Goal: Navigation & Orientation: Find specific page/section

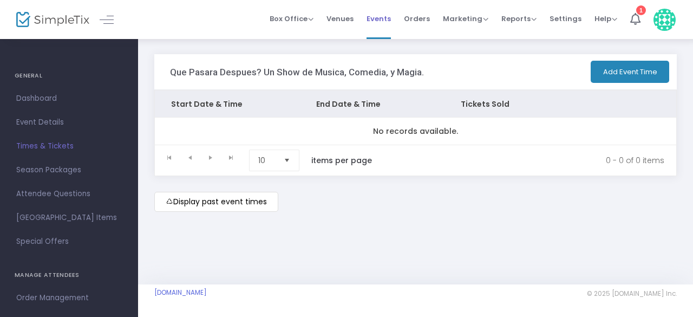
click at [389, 21] on span "Events" at bounding box center [378, 19] width 24 height 28
click at [419, 20] on span "Orders" at bounding box center [417, 19] width 26 height 28
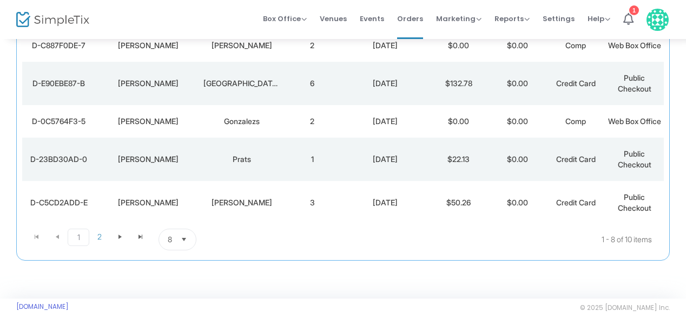
scroll to position [281, 0]
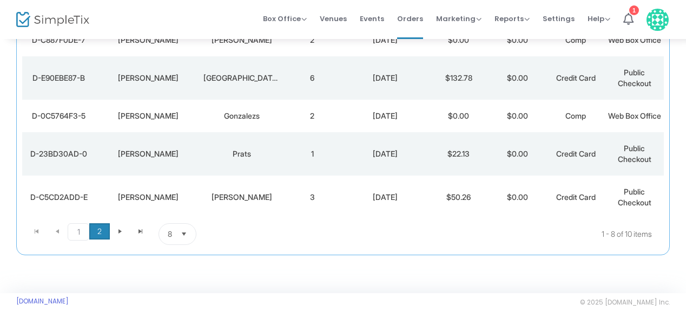
click at [97, 239] on span "2" at bounding box center [99, 231] width 21 height 16
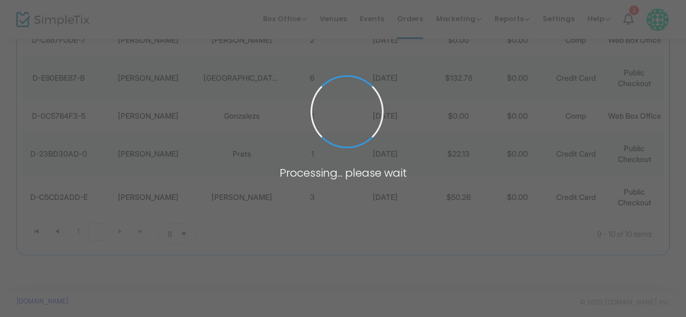
scroll to position [50, 0]
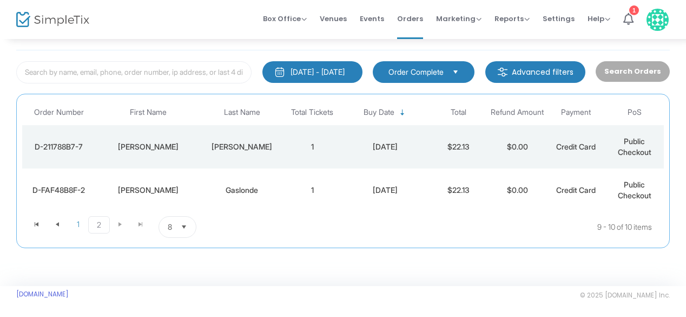
click at [118, 222] on kendo-pager-next-buttons at bounding box center [130, 227] width 41 height 22
click at [79, 221] on span "1" at bounding box center [78, 224] width 21 height 16
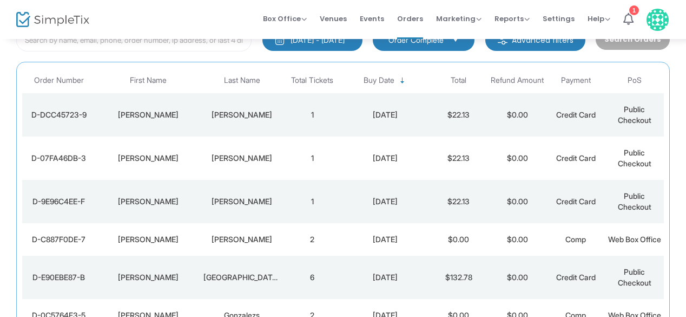
scroll to position [309, 0]
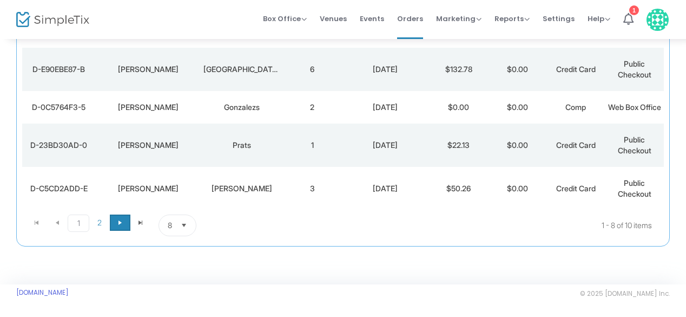
click at [118, 226] on span "Go to the next page" at bounding box center [120, 222] width 9 height 9
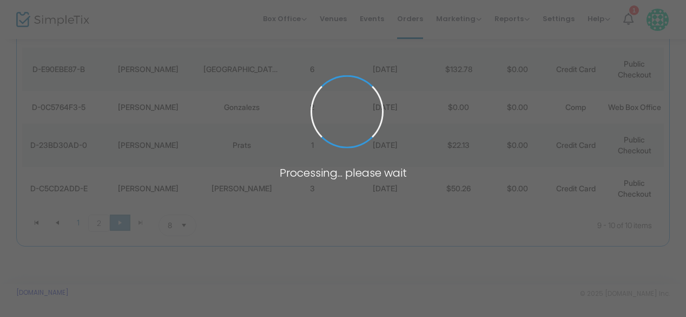
scroll to position [50, 0]
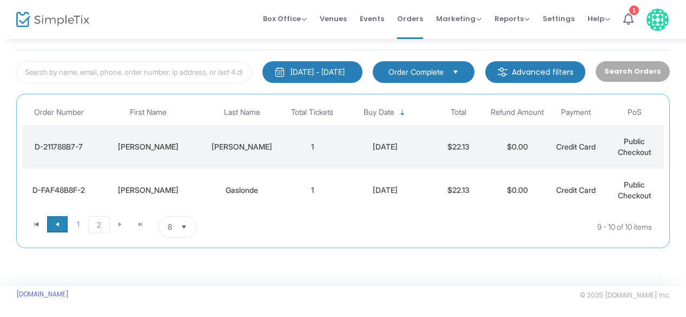
click at [56, 226] on span "Go to the previous page" at bounding box center [57, 224] width 9 height 9
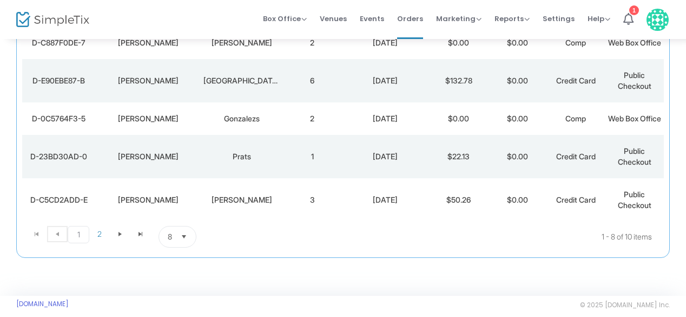
scroll to position [309, 0]
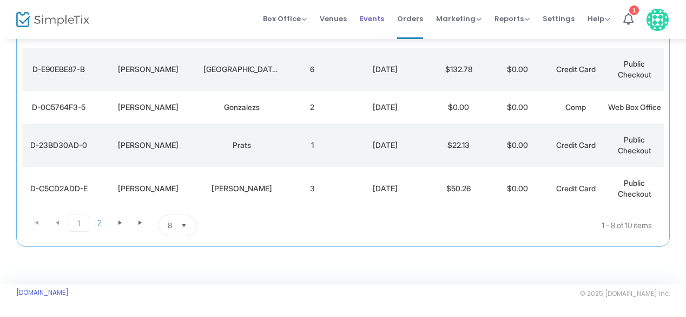
click at [377, 18] on span "Events" at bounding box center [372, 19] width 24 height 28
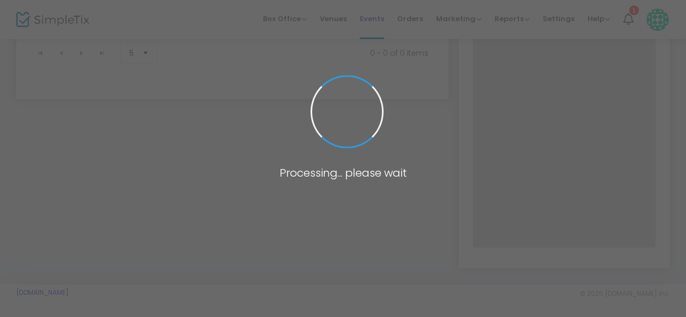
scroll to position [137, 0]
